Goal: Entertainment & Leisure: Consume media (video, audio)

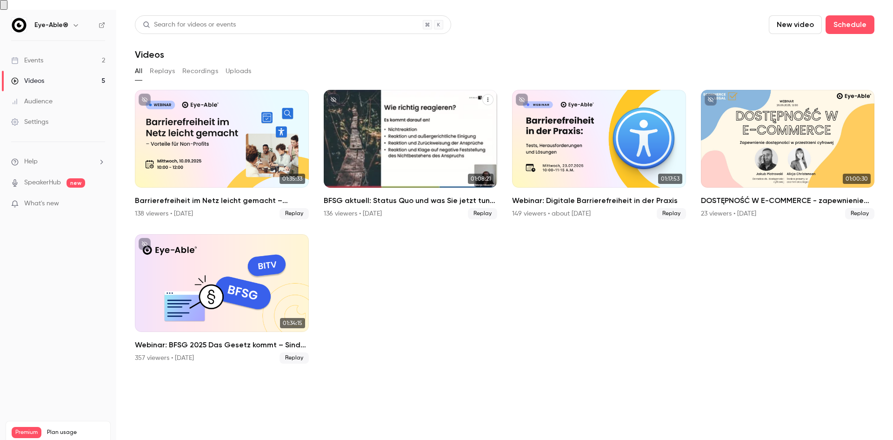
click at [411, 144] on div "BFSG aktuell: Status Quo und was Sie jetzt tun müssen" at bounding box center [411, 139] width 174 height 98
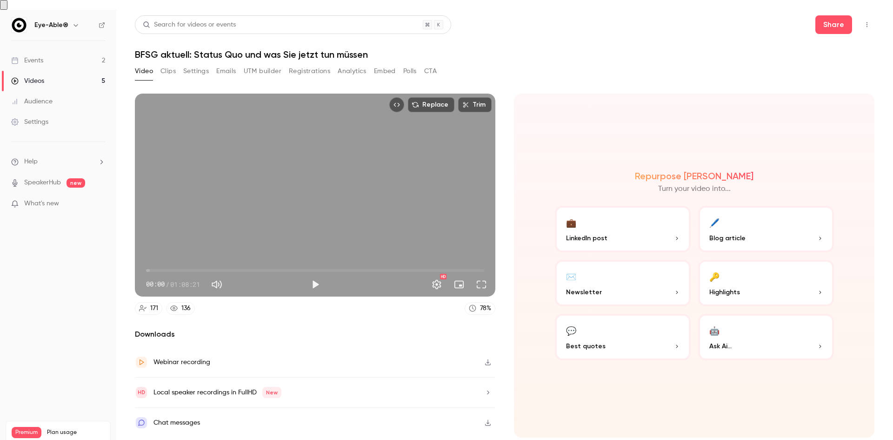
click at [323, 275] on button "Play" at bounding box center [315, 284] width 19 height 19
drag, startPoint x: 166, startPoint y: 257, endPoint x: 196, endPoint y: 257, distance: 30.7
click at [196, 263] on span "10:03" at bounding box center [315, 270] width 338 height 15
drag, startPoint x: 197, startPoint y: 259, endPoint x: 203, endPoint y: 260, distance: 5.8
click at [203, 269] on span "11:28" at bounding box center [202, 270] width 3 height 3
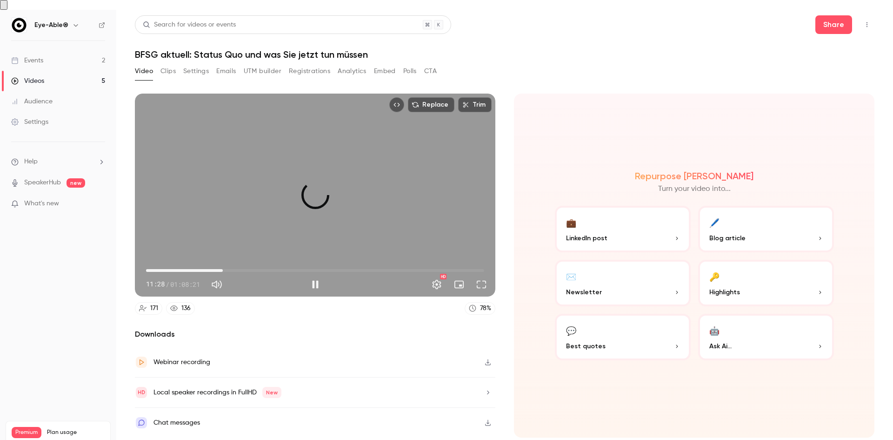
drag, startPoint x: 215, startPoint y: 260, endPoint x: 224, endPoint y: 259, distance: 8.8
click at [224, 269] on span "15:30" at bounding box center [222, 270] width 3 height 3
drag, startPoint x: 224, startPoint y: 259, endPoint x: 236, endPoint y: 262, distance: 12.0
click at [234, 269] on span "17:35" at bounding box center [233, 270] width 3 height 3
drag, startPoint x: 238, startPoint y: 262, endPoint x: 252, endPoint y: 261, distance: 14.0
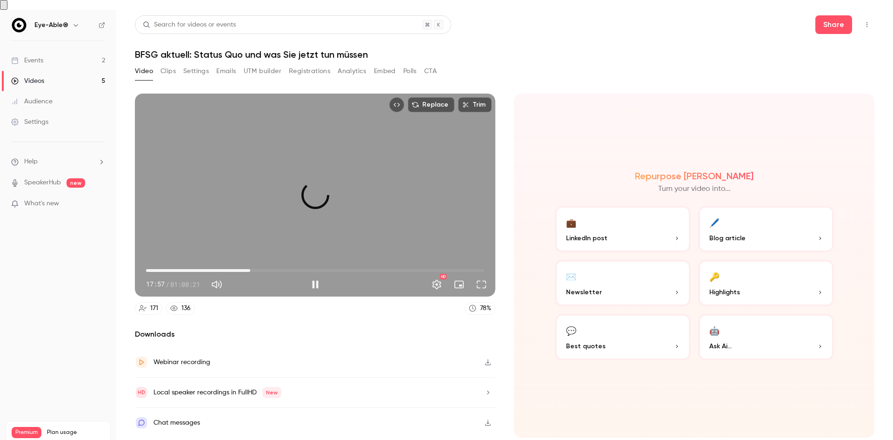
click at [252, 269] on span "21:03" at bounding box center [250, 270] width 3 height 3
drag, startPoint x: 255, startPoint y: 260, endPoint x: 263, endPoint y: 260, distance: 7.4
click at [261, 269] on span "22:56" at bounding box center [259, 270] width 3 height 3
drag, startPoint x: 262, startPoint y: 260, endPoint x: 270, endPoint y: 261, distance: 7.5
click at [270, 269] on span "24:49" at bounding box center [268, 270] width 3 height 3
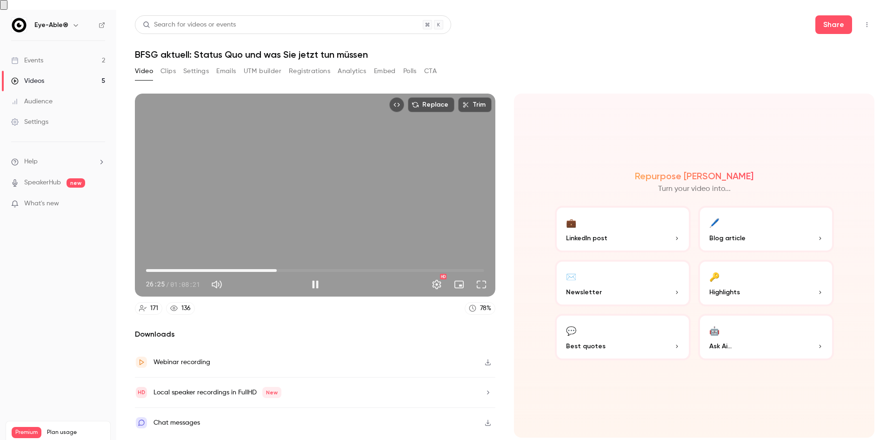
click at [277, 263] on span "26:25" at bounding box center [315, 270] width 338 height 15
click at [285, 263] on span "27:55" at bounding box center [315, 270] width 338 height 15
drag, startPoint x: 290, startPoint y: 262, endPoint x: 295, endPoint y: 261, distance: 5.2
click at [293, 269] on span "29:20" at bounding box center [291, 270] width 3 height 3
drag, startPoint x: 302, startPoint y: 262, endPoint x: 307, endPoint y: 261, distance: 5.6
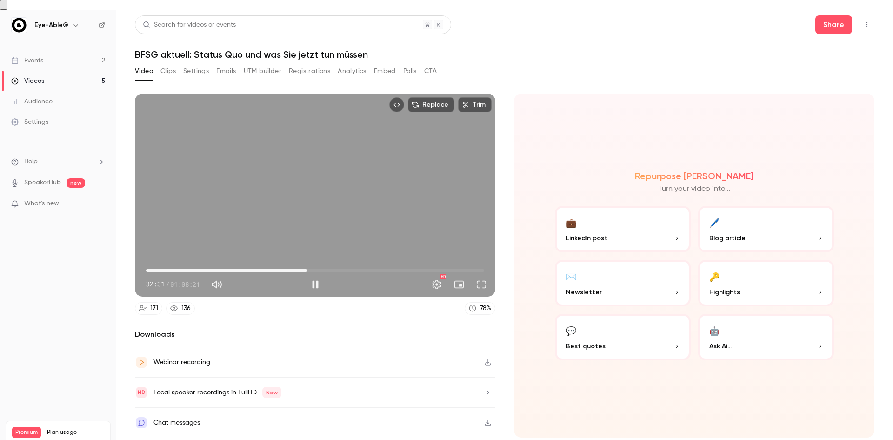
click at [307, 269] on span "32:31" at bounding box center [307, 270] width 3 height 3
drag, startPoint x: 312, startPoint y: 261, endPoint x: 319, endPoint y: 261, distance: 7.0
click at [314, 269] on span "33:39" at bounding box center [312, 270] width 3 height 3
drag, startPoint x: 319, startPoint y: 261, endPoint x: 327, endPoint y: 260, distance: 8.0
click at [327, 269] on span "36:28" at bounding box center [326, 270] width 3 height 3
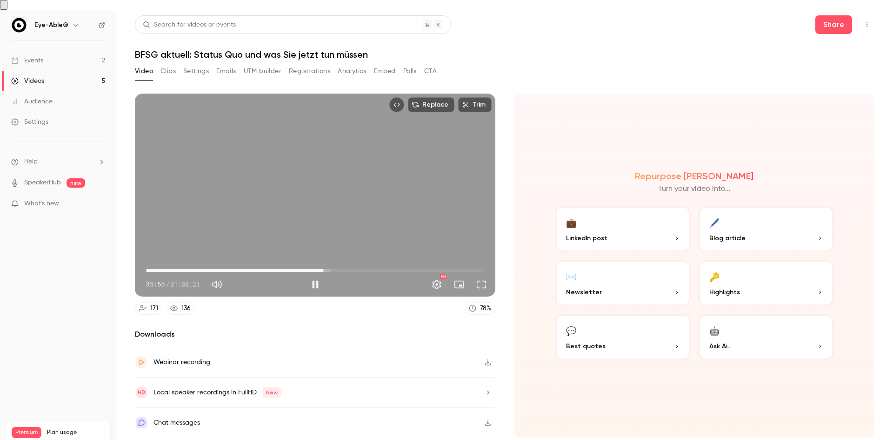
click at [324, 269] on span "35:55" at bounding box center [323, 270] width 3 height 3
click at [263, 211] on div "Replace Trim 35:55 35:55 / 01:08:21 HD" at bounding box center [315, 194] width 360 height 203
click at [322, 269] on span "35:56" at bounding box center [323, 270] width 3 height 3
click at [314, 275] on button "Play" at bounding box center [315, 284] width 19 height 19
type input "******"
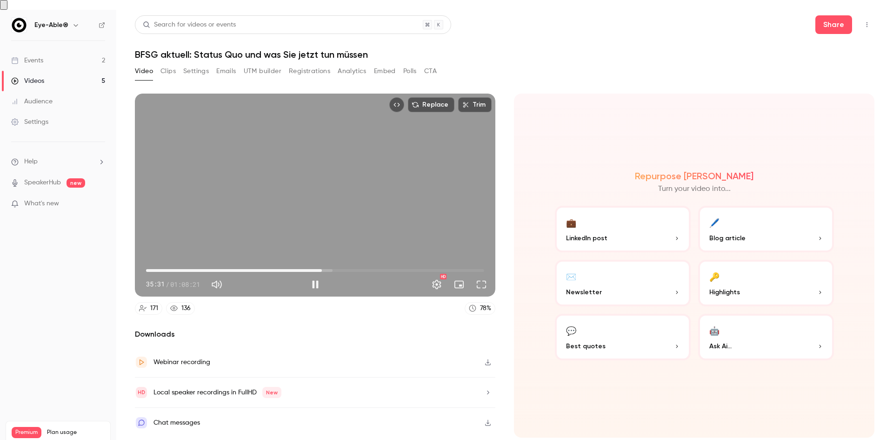
click at [331, 199] on div "Replace Trim 35:31 35:31 / 01:08:21 HD" at bounding box center [315, 194] width 360 height 203
